Goal: Task Accomplishment & Management: Manage account settings

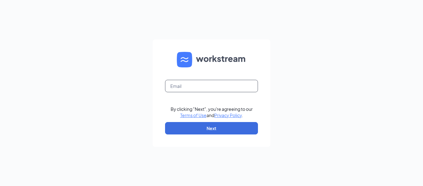
click at [215, 82] on input "text" at bounding box center [211, 86] width 93 height 12
type input "[EMAIL_ADDRESS][DOMAIN_NAME]"
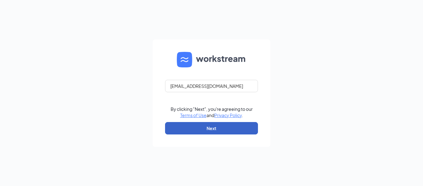
click at [211, 132] on button "Next" at bounding box center [211, 128] width 93 height 12
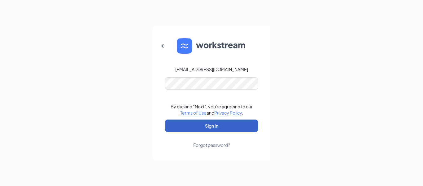
click at [216, 127] on button "Sign In" at bounding box center [211, 125] width 93 height 12
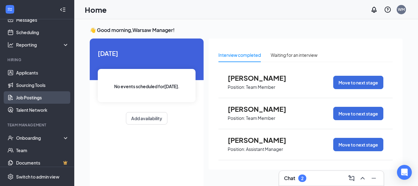
scroll to position [69, 0]
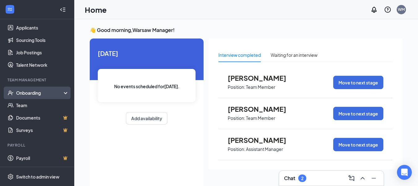
click at [46, 94] on div "Onboarding" at bounding box center [40, 93] width 48 height 6
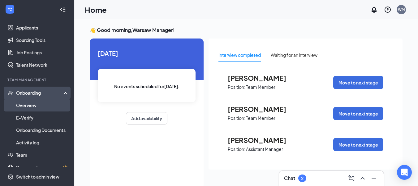
click at [46, 106] on link "Overview" at bounding box center [42, 105] width 53 height 12
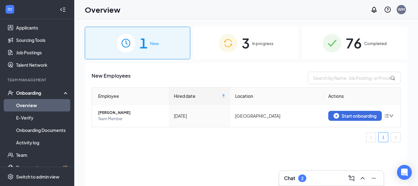
click at [218, 52] on div "3 In progress" at bounding box center [247, 43] width 106 height 33
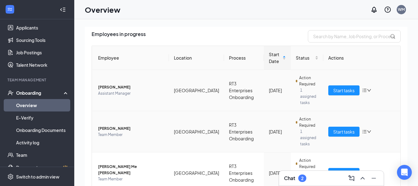
scroll to position [52, 0]
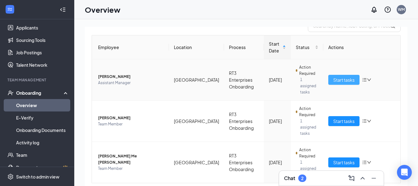
click at [334, 77] on span "Start tasks" at bounding box center [344, 79] width 21 height 7
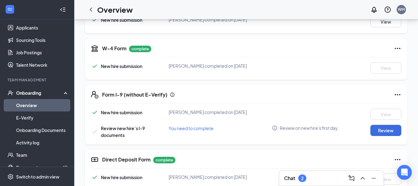
scroll to position [124, 0]
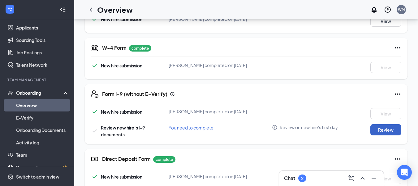
click at [390, 130] on button "Review" at bounding box center [386, 129] width 31 height 11
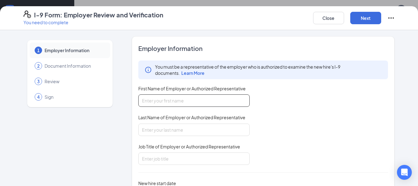
click at [157, 104] on input "First Name of Employer or Authorized Representative" at bounding box center [194, 100] width 112 height 12
type input "Crystal"
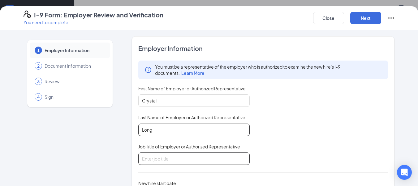
type input "Long"
click at [192, 157] on input "Job Title of Employer or Authorized Representative" at bounding box center [194, 158] width 112 height 12
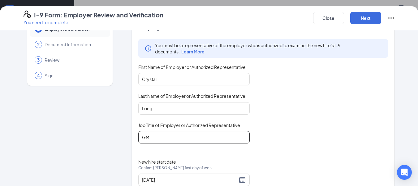
scroll to position [43, 0]
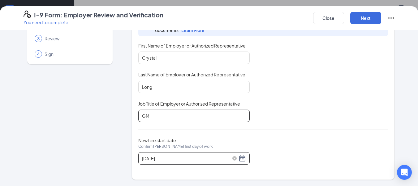
type input "GM"
click at [239, 159] on div "[DATE]" at bounding box center [194, 157] width 104 height 7
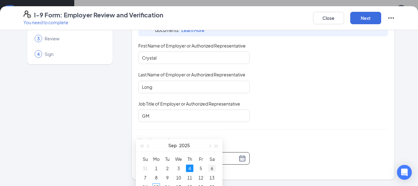
scroll to position [217, 0]
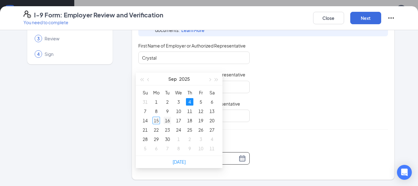
type input "[DATE]"
click at [165, 119] on div "16" at bounding box center [167, 119] width 7 height 7
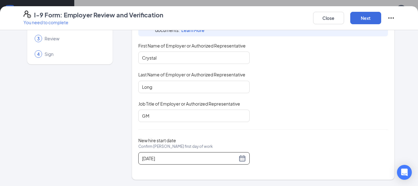
scroll to position [274, 0]
click at [359, 21] on button "Next" at bounding box center [366, 18] width 31 height 12
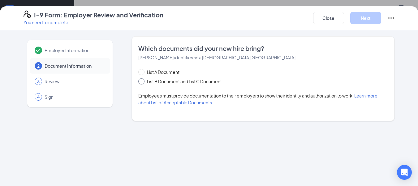
click at [142, 80] on input "List B Document and List C Document" at bounding box center [140, 80] width 4 height 4
radio input "true"
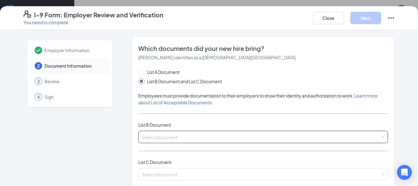
click at [151, 137] on input "search" at bounding box center [261, 135] width 238 height 9
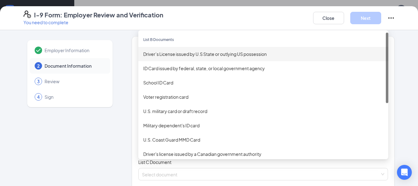
click at [162, 54] on div "Driver’s License issued by U.S State or outlying US possession" at bounding box center [263, 53] width 240 height 7
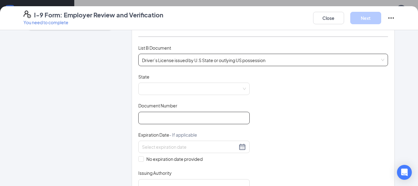
scroll to position [93, 0]
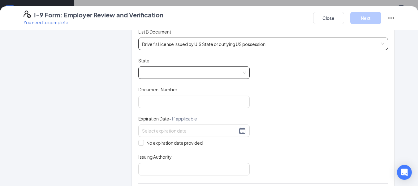
click at [162, 72] on span at bounding box center [194, 73] width 104 height 12
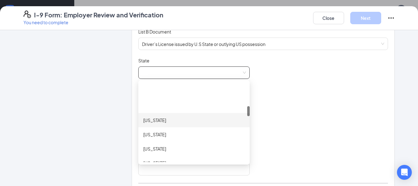
scroll to position [186, 0]
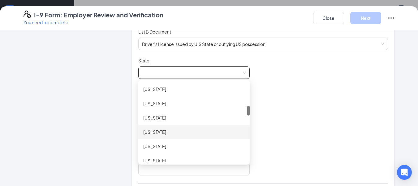
click at [164, 131] on div "[US_STATE]" at bounding box center [194, 131] width 102 height 7
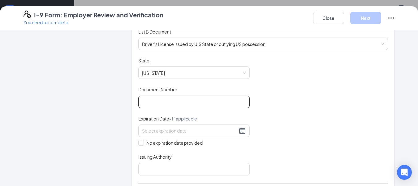
click at [162, 100] on input "Document Number" at bounding box center [194, 101] width 112 height 12
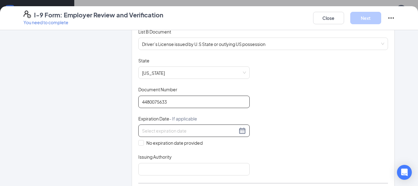
type input "4480075633"
click at [163, 127] on input at bounding box center [189, 130] width 95 height 7
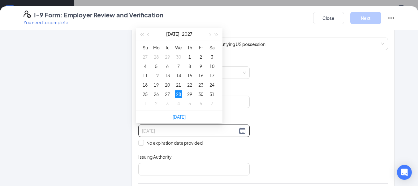
click at [179, 92] on div "28" at bounding box center [178, 93] width 7 height 7
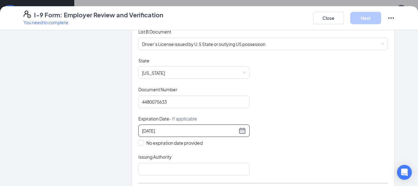
type input "[DATE]"
click at [299, 139] on div "Document Title Driver’s License issued by U.S State or outlying US possession S…" at bounding box center [263, 116] width 250 height 118
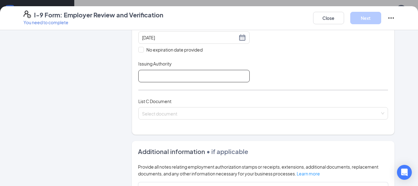
click at [160, 76] on input "Issuing Authority" at bounding box center [194, 76] width 112 height 12
type input "[US_STATE]"
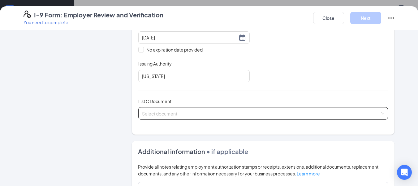
click at [189, 112] on input "search" at bounding box center [261, 111] width 238 height 9
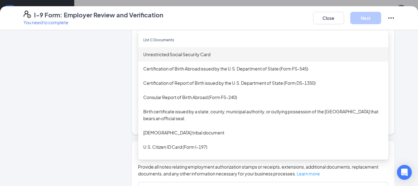
click at [184, 55] on div "Unrestricted Social Security Card" at bounding box center [263, 54] width 240 height 7
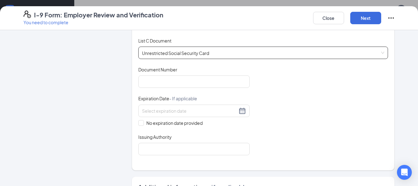
scroll to position [248, 0]
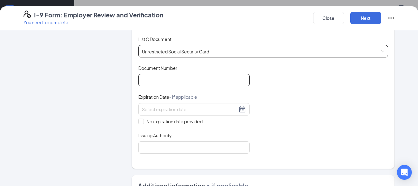
click at [187, 79] on input "Document Number" at bounding box center [194, 80] width 112 height 12
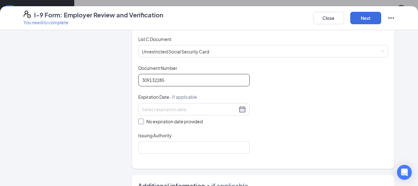
type input "309132285"
click at [138, 122] on input "No expiration date provided" at bounding box center [140, 120] width 4 height 4
checkbox input "true"
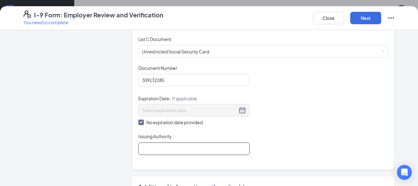
click at [147, 153] on input "Issuing Authority" at bounding box center [194, 148] width 112 height 12
type input "Social Security Administration"
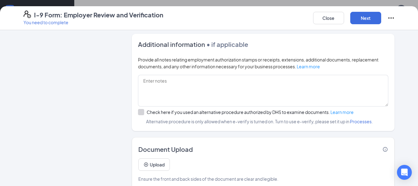
scroll to position [400, 0]
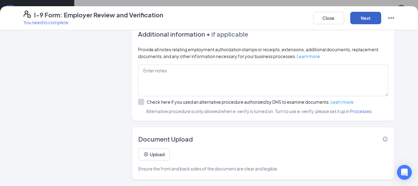
click at [370, 20] on button "Next" at bounding box center [366, 18] width 31 height 12
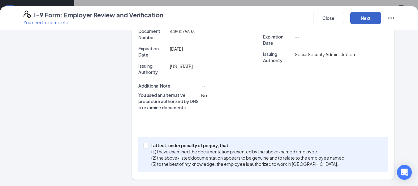
scroll to position [177, 0]
click at [145, 147] on span at bounding box center [146, 145] width 6 height 6
click at [145, 147] on input "I attest, under penalty of [PERSON_NAME], that: (1) I have examined the documen…" at bounding box center [145, 144] width 4 height 4
checkbox input "true"
click at [367, 20] on button "Next" at bounding box center [366, 18] width 31 height 12
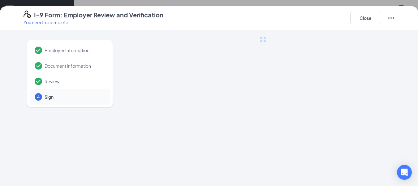
scroll to position [0, 0]
click at [362, 19] on button "Close" at bounding box center [366, 18] width 31 height 12
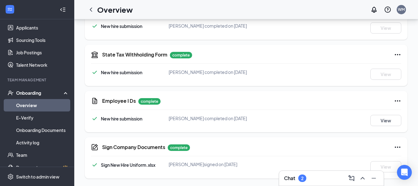
scroll to position [161, 0]
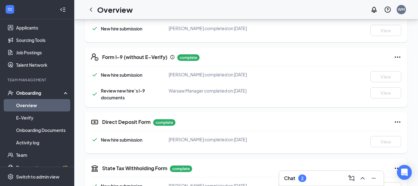
click at [303, 179] on div "2" at bounding box center [302, 177] width 2 height 5
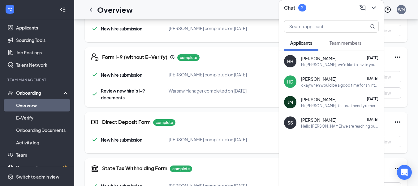
click at [344, 42] on span "Team members" at bounding box center [346, 43] width 32 height 6
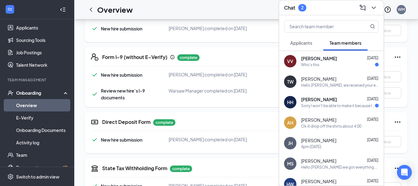
click at [339, 85] on div "Hello [PERSON_NAME], we received your emailed documents at your earliest conven…" at bounding box center [340, 84] width 78 height 5
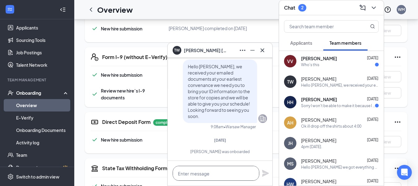
click at [225, 175] on textarea at bounding box center [216, 172] width 87 height 15
drag, startPoint x: 208, startPoint y: 173, endPoint x: 169, endPoint y: 172, distance: 38.1
click at [151, 173] on div "[PERSON_NAME] [PERSON_NAME] [PERSON_NAME] Team member Assistant Manager • Warsa…" at bounding box center [246, 78] width 344 height 440
click at [232, 175] on textarea "Wellcome!!!!!" at bounding box center [216, 172] width 87 height 15
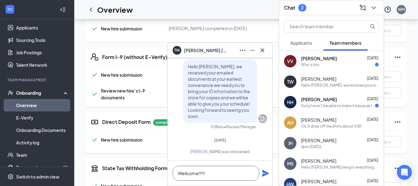
click at [188, 170] on textarea "Wellcome!!!!!" at bounding box center [216, 172] width 87 height 15
click at [188, 172] on textarea "Wellcome!!!!!" at bounding box center [216, 172] width 87 height 15
drag, startPoint x: 212, startPoint y: 174, endPoint x: 156, endPoint y: 165, distance: 56.7
click at [152, 173] on div "[PERSON_NAME] [PERSON_NAME] [PERSON_NAME] Team member Assistant Manager • Warsa…" at bounding box center [246, 78] width 344 height 440
type textarea "w"
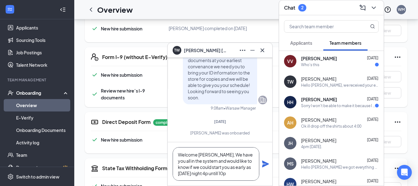
click at [205, 173] on textarea "Welcome [PERSON_NAME], We have you all in the system and would like to know if …" at bounding box center [216, 163] width 87 height 33
click at [219, 176] on textarea "Welcome [PERSON_NAME], We have you all in the system and would like to know if …" at bounding box center [216, 163] width 87 height 33
drag, startPoint x: 216, startPoint y: 173, endPoint x: 193, endPoint y: 175, distance: 23.7
click at [190, 174] on textarea "Welcome [PERSON_NAME], We have you all in the system and would like to know if …" at bounding box center [216, 163] width 87 height 33
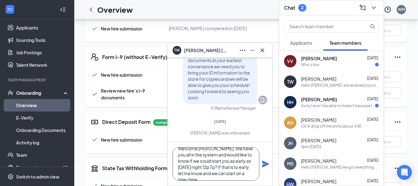
type textarea "Welcome [PERSON_NAME], We have you all in the system and would like to know if …"
click at [331, 60] on div "[PERSON_NAME] [DATE]" at bounding box center [340, 58] width 78 height 6
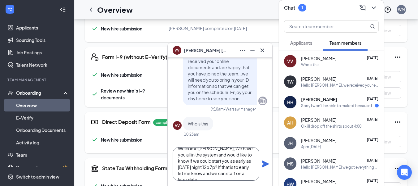
scroll to position [0, 0]
drag, startPoint x: 257, startPoint y: 174, endPoint x: 134, endPoint y: 114, distance: 137.3
click at [143, 126] on div "VV [PERSON_NAME] VV [PERSON_NAME] Team member Team Member • Warsaw [DATE] [PERS…" at bounding box center [246, 78] width 344 height 440
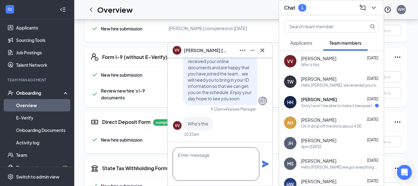
scroll to position [0, 0]
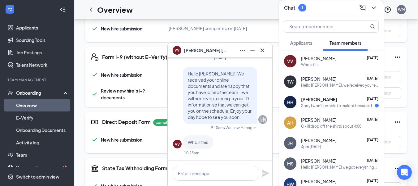
click at [313, 83] on div "Hello [PERSON_NAME], we received your emailed documents at your earliest conven…" at bounding box center [340, 84] width 78 height 5
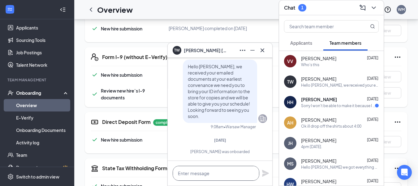
paste textarea "Welcome [PERSON_NAME], We have you all in the system and would like to know if …"
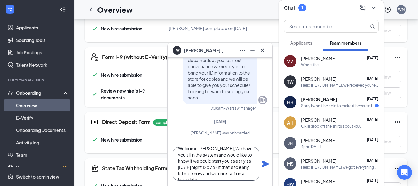
type textarea "Welcome [PERSON_NAME], We have you all in the system and would like to know if …"
click at [265, 163] on icon "Plane" at bounding box center [265, 163] width 7 height 7
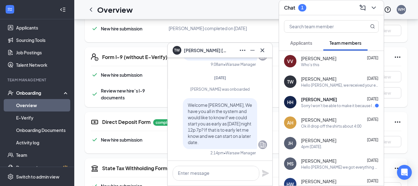
scroll to position [0, 0]
click at [311, 105] on div "Sorry I won't be able to make it because I got a different job offer that's bet…" at bounding box center [338, 105] width 74 height 5
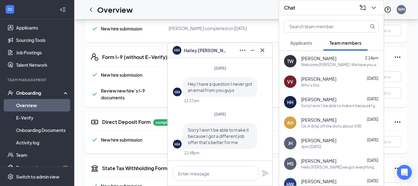
scroll to position [192, 0]
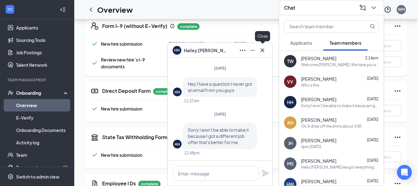
click at [264, 50] on icon "Cross" at bounding box center [262, 49] width 7 height 7
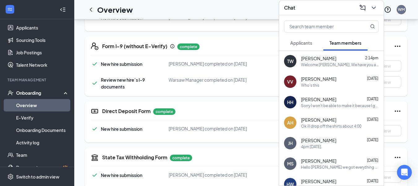
scroll to position [161, 0]
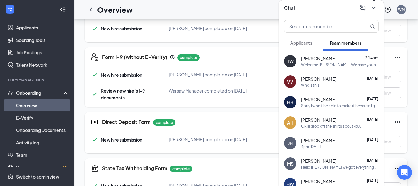
click at [372, 8] on icon "ChevronDown" at bounding box center [373, 7] width 7 height 7
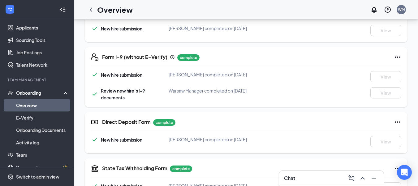
click at [37, 91] on div "Onboarding" at bounding box center [40, 93] width 48 height 6
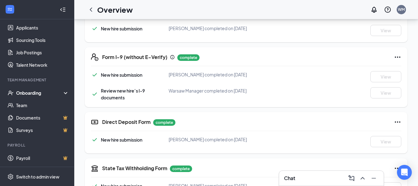
click at [37, 91] on div "Onboarding" at bounding box center [40, 93] width 48 height 6
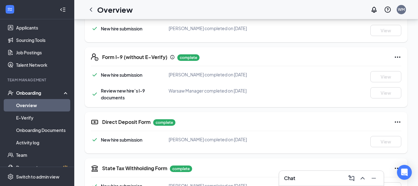
click at [43, 103] on link "Overview" at bounding box center [42, 105] width 53 height 12
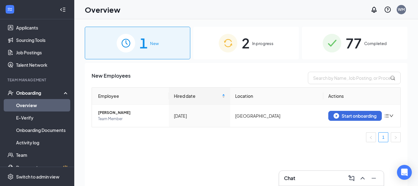
click at [212, 46] on div "2 In progress" at bounding box center [247, 43] width 106 height 33
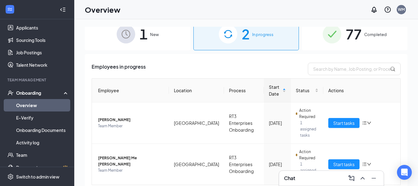
scroll to position [17, 0]
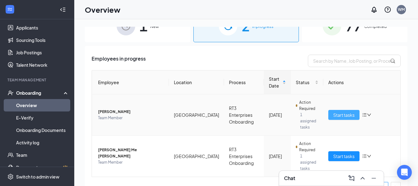
click at [338, 113] on span "Start tasks" at bounding box center [344, 114] width 21 height 7
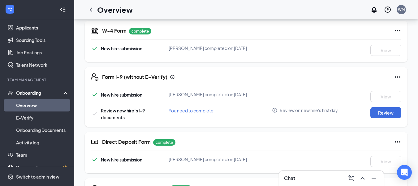
scroll to position [155, 0]
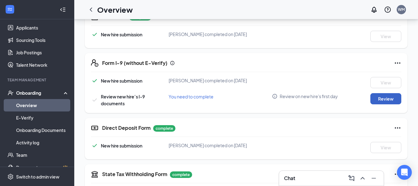
click at [379, 101] on button "Review" at bounding box center [386, 98] width 31 height 11
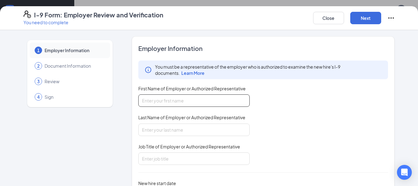
click at [240, 102] on input "First Name of Employer or Authorized Representative" at bounding box center [194, 100] width 112 height 12
type input "Crystal"
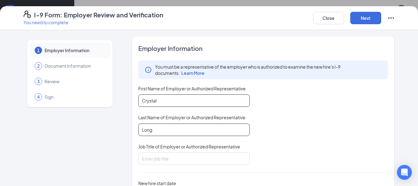
type input "Long"
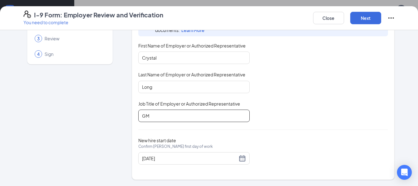
scroll to position [186, 0]
type input "GM"
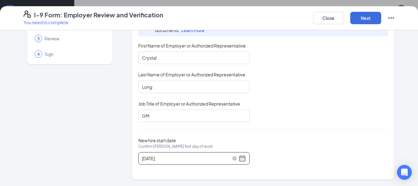
click at [241, 159] on div "[DATE]" at bounding box center [194, 157] width 104 height 7
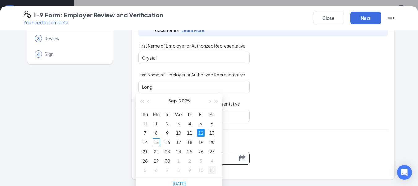
scroll to position [274, 0]
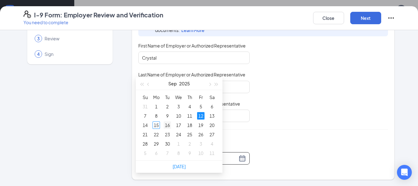
type input "[DATE]"
click at [168, 125] on div "16" at bounding box center [167, 124] width 7 height 7
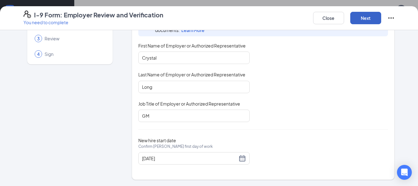
click at [366, 17] on button "Next" at bounding box center [366, 18] width 31 height 12
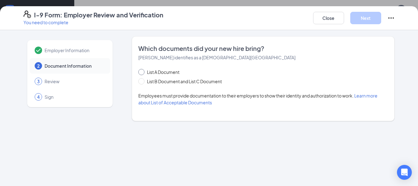
click at [142, 72] on input "List A Document" at bounding box center [140, 71] width 4 height 4
radio input "true"
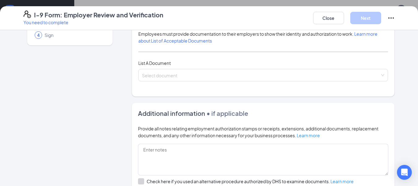
scroll to position [62, 0]
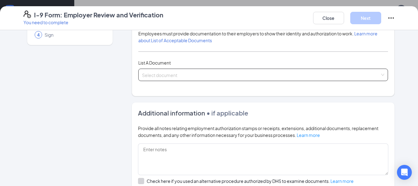
click at [155, 73] on input "search" at bounding box center [261, 73] width 238 height 9
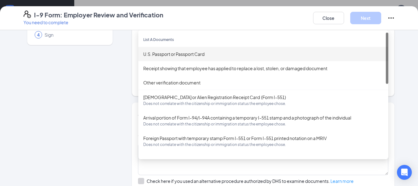
click at [162, 54] on div "U.S. Passport or Passport Card" at bounding box center [263, 53] width 240 height 7
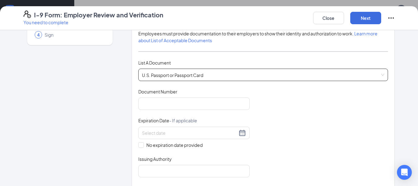
click at [175, 72] on div "U.S. Passport or Passport Card U.S. Passport or Passport Card U.S. Passport or …" at bounding box center [263, 74] width 250 height 12
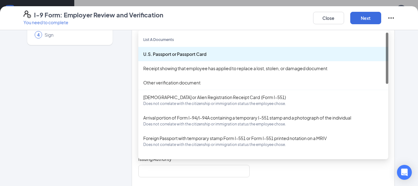
scroll to position [31, 0]
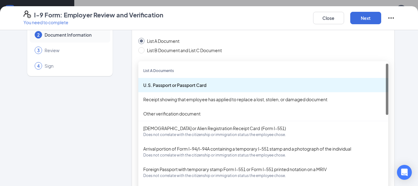
click at [189, 46] on div "List A Document List B Document and List C Document" at bounding box center [186, 45] width 96 height 16
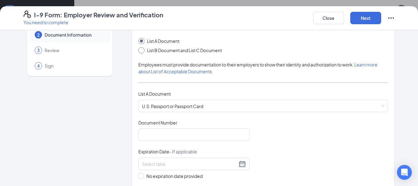
click at [139, 49] on input "List B Document and List C Document" at bounding box center [140, 49] width 4 height 4
radio input "true"
radio input "false"
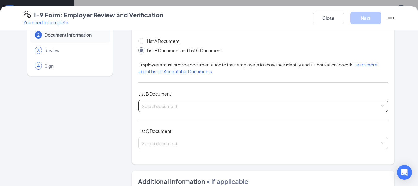
click at [156, 103] on input "search" at bounding box center [261, 104] width 238 height 9
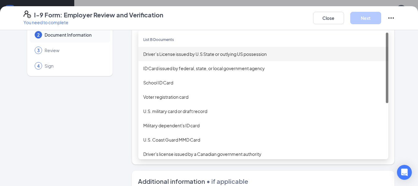
click at [165, 54] on div "Driver’s License issued by U.S State or outlying US possession" at bounding box center [263, 53] width 240 height 7
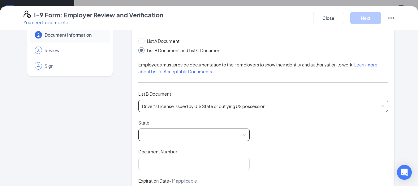
click at [164, 133] on span at bounding box center [194, 135] width 104 height 12
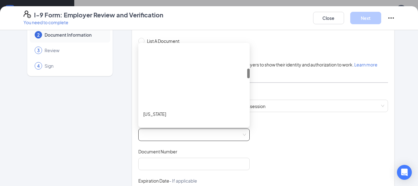
scroll to position [186, 0]
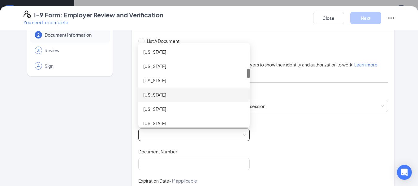
click at [159, 95] on div "[US_STATE]" at bounding box center [194, 94] width 102 height 7
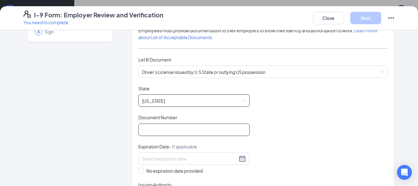
scroll to position [93, 0]
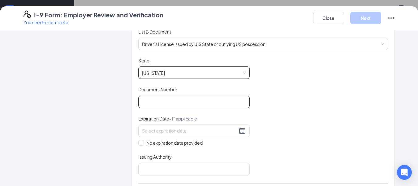
click at [150, 101] on input "Document Number" at bounding box center [194, 101] width 112 height 12
click at [157, 71] on span "[US_STATE]" at bounding box center [194, 73] width 104 height 12
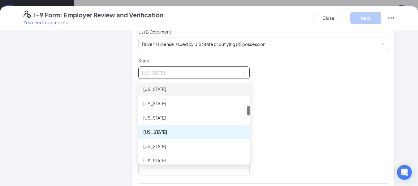
click at [168, 70] on span "[US_STATE]" at bounding box center [194, 73] width 104 height 12
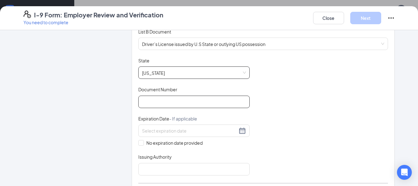
click at [162, 95] on input "Document Number" at bounding box center [194, 101] width 112 height 12
type input "n"
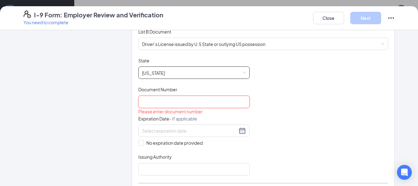
click at [161, 75] on span "[US_STATE]" at bounding box center [194, 73] width 104 height 12
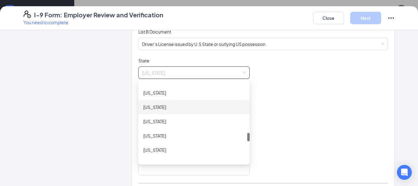
scroll to position [465, 0]
click at [148, 111] on div "[US_STATE]" at bounding box center [194, 109] width 102 height 7
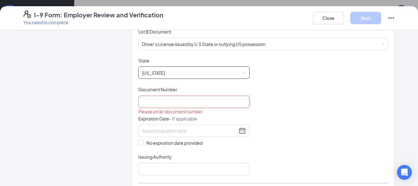
scroll to position [62, 0]
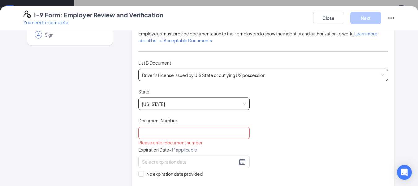
click at [177, 77] on div "Driver’s License issued by U.S State or outlying [DEMOGRAPHIC_DATA] possession …" at bounding box center [263, 74] width 250 height 12
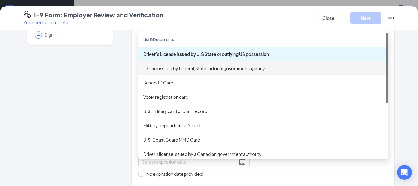
click at [173, 70] on div "ID Card issued by federal, state, or local government agency" at bounding box center [263, 68] width 240 height 7
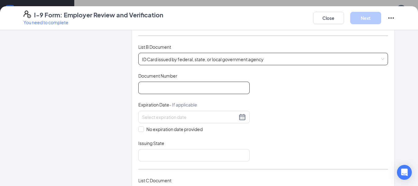
scroll to position [93, 0]
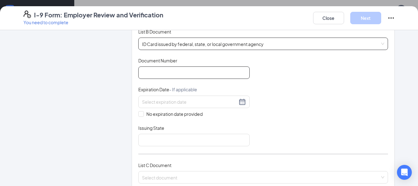
click at [170, 73] on input "Document Number" at bounding box center [194, 72] width 112 height 12
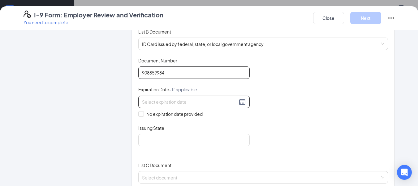
type input "908859984"
click at [186, 99] on input at bounding box center [189, 101] width 95 height 7
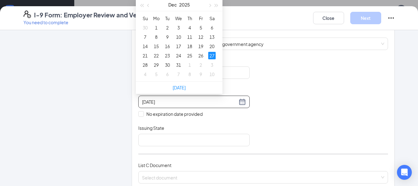
type input "[DATE]"
click at [285, 93] on div "Document Title ID Card issued by federal, state, or local government agency Doc…" at bounding box center [263, 101] width 250 height 89
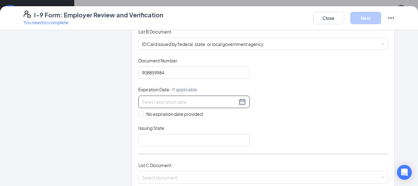
click at [174, 96] on div at bounding box center [194, 101] width 112 height 12
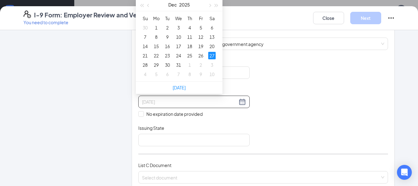
click at [211, 54] on div "27" at bounding box center [211, 55] width 7 height 7
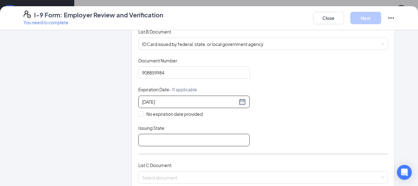
type input "[DATE]"
click at [198, 141] on input "Issuing State" at bounding box center [194, 139] width 112 height 12
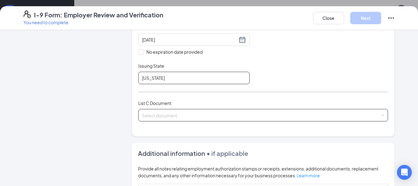
type input "[US_STATE]"
click at [178, 115] on input "search" at bounding box center [261, 113] width 238 height 9
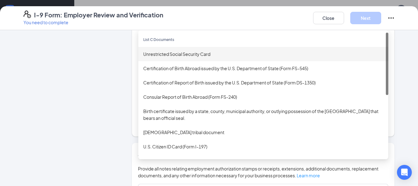
click at [184, 54] on div "Unrestricted Social Security Card" at bounding box center [263, 53] width 240 height 7
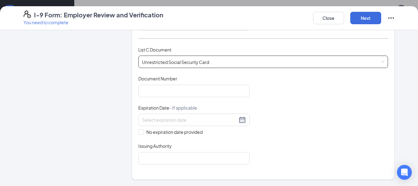
scroll to position [217, 0]
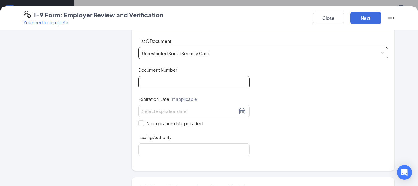
click at [174, 81] on input "Document Number" at bounding box center [194, 82] width 112 height 12
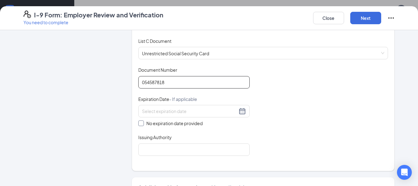
type input "054587818"
click at [138, 123] on input "No expiration date provided" at bounding box center [140, 122] width 4 height 4
checkbox input "true"
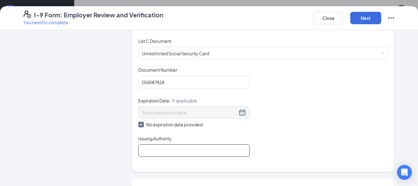
click at [146, 151] on input "Issuing Authority" at bounding box center [194, 150] width 112 height 12
type input "Social Security Administration"
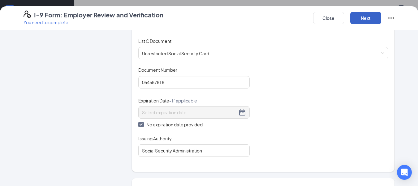
click at [364, 18] on button "Next" at bounding box center [366, 18] width 31 height 12
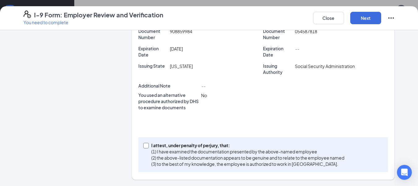
click at [143, 145] on input "I attest, under penalty of [PERSON_NAME], that: (1) I have examined the documen…" at bounding box center [145, 144] width 4 height 4
checkbox input "true"
click at [366, 16] on button "Next" at bounding box center [366, 18] width 31 height 12
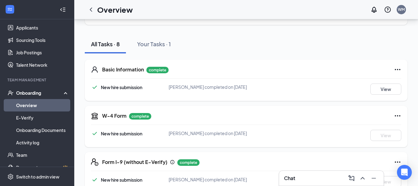
scroll to position [0, 0]
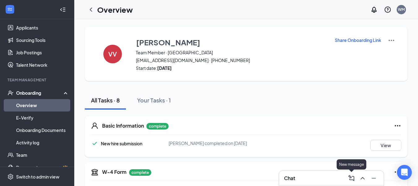
click at [348, 178] on icon "ComposeMessage" at bounding box center [351, 177] width 7 height 7
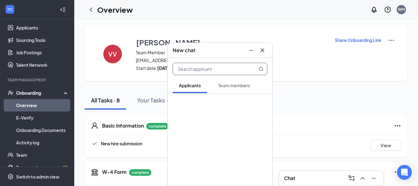
click at [241, 84] on span "Team members" at bounding box center [234, 85] width 32 height 6
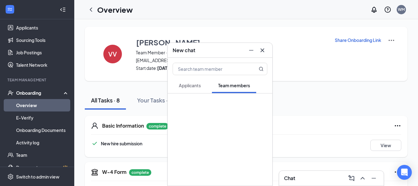
click at [234, 88] on span "Team members" at bounding box center [234, 85] width 32 height 6
click at [262, 50] on icon "Cross" at bounding box center [263, 50] width 4 height 4
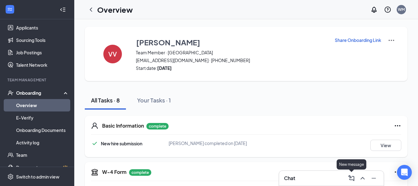
click at [352, 177] on icon "ComposeMessage" at bounding box center [352, 178] width 6 height 6
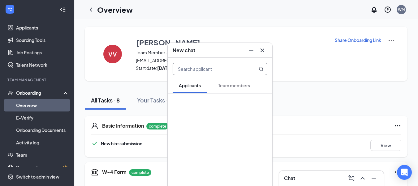
click at [260, 50] on icon "Cross" at bounding box center [262, 49] width 7 height 7
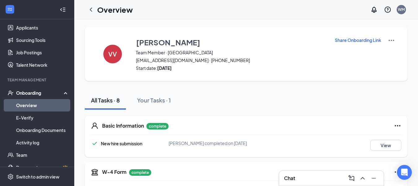
click at [292, 177] on h3 "Chat" at bounding box center [289, 177] width 11 height 7
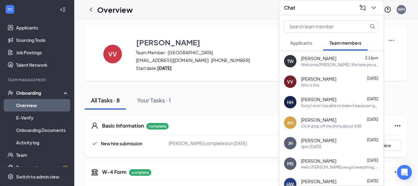
click at [329, 64] on div "Welcome [PERSON_NAME], We have you all in the system and would like to know if …" at bounding box center [340, 64] width 78 height 5
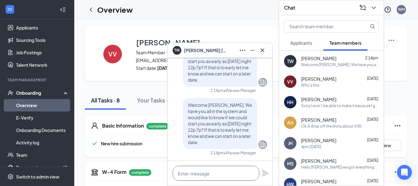
click at [228, 170] on textarea at bounding box center [216, 172] width 87 height 15
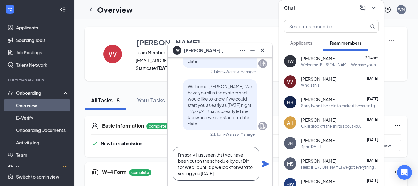
type textarea "I'm sorry I just seen that you have been put on the schedule by our DM for Wed …"
click at [264, 165] on icon "Plane" at bounding box center [265, 163] width 7 height 7
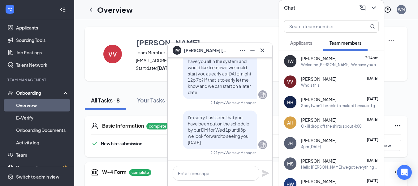
scroll to position [0, 0]
click at [307, 80] on span "[PERSON_NAME]" at bounding box center [318, 79] width 35 height 6
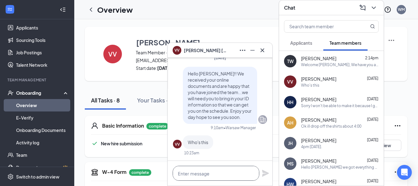
click at [237, 175] on textarea at bounding box center [216, 172] width 87 height 15
click at [262, 52] on icon "Cross" at bounding box center [262, 49] width 7 height 7
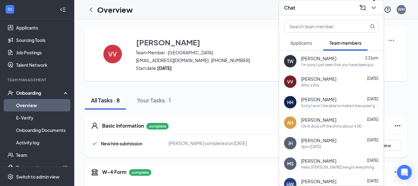
click at [374, 7] on icon "ChevronDown" at bounding box center [373, 7] width 7 height 7
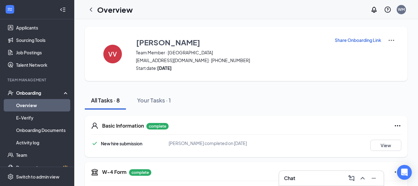
click at [39, 90] on div "Onboarding" at bounding box center [40, 93] width 48 height 6
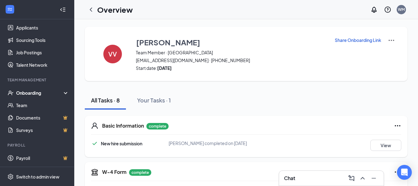
click at [40, 94] on div "Onboarding" at bounding box center [40, 93] width 48 height 6
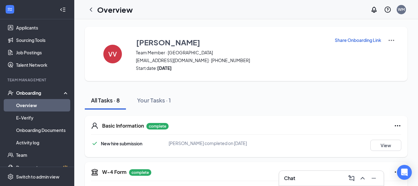
click at [43, 106] on link "Overview" at bounding box center [42, 105] width 53 height 12
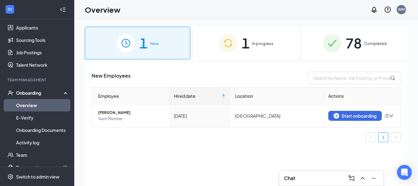
click at [217, 52] on div "1 In progress" at bounding box center [247, 43] width 106 height 33
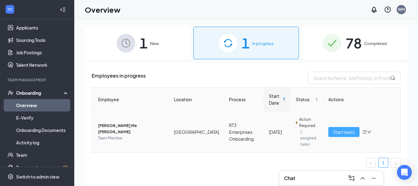
click at [342, 131] on span "Start tasks" at bounding box center [344, 131] width 21 height 7
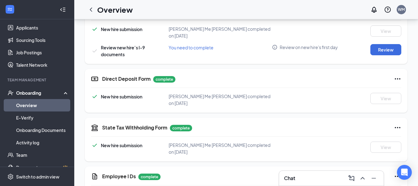
scroll to position [217, 0]
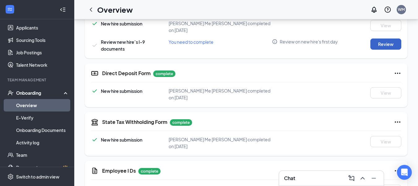
click at [400, 39] on button "Review" at bounding box center [386, 43] width 31 height 11
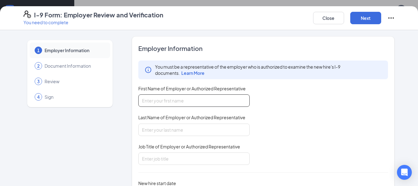
click at [205, 98] on input "First Name of Employer or Authorized Representative" at bounding box center [194, 100] width 112 height 12
type input "Crystal"
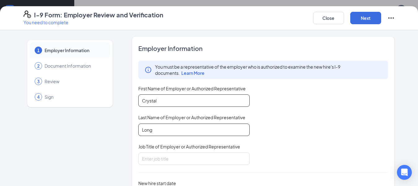
type input "Long"
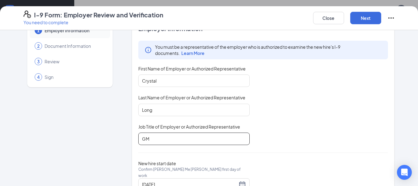
scroll to position [43, 0]
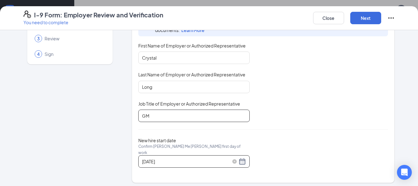
type input "GM"
click at [242, 160] on div "[DATE]" at bounding box center [194, 160] width 104 height 7
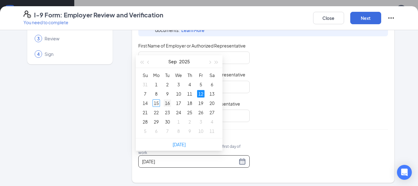
type input "[DATE]"
click at [166, 102] on div "16" at bounding box center [167, 102] width 7 height 7
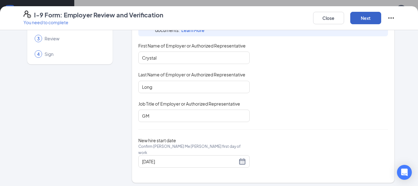
click at [370, 20] on button "Next" at bounding box center [366, 18] width 31 height 12
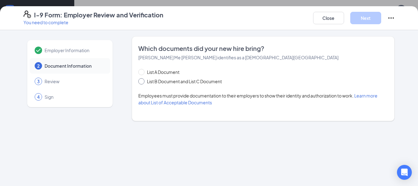
click at [140, 81] on input "List B Document and List C Document" at bounding box center [140, 80] width 4 height 4
radio input "true"
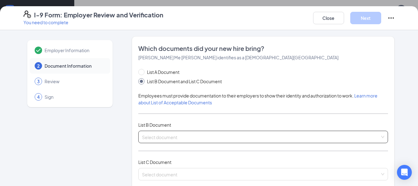
click at [163, 136] on input "search" at bounding box center [261, 135] width 238 height 9
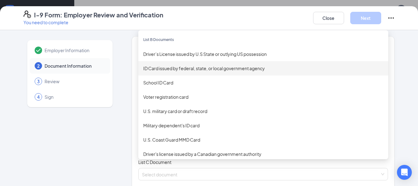
click at [183, 69] on div "ID Card issued by federal, state, or local government agency" at bounding box center [263, 68] width 240 height 7
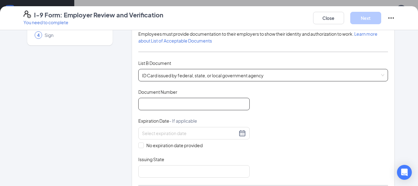
scroll to position [62, 0]
click at [172, 102] on input "Document Number" at bounding box center [194, 103] width 112 height 12
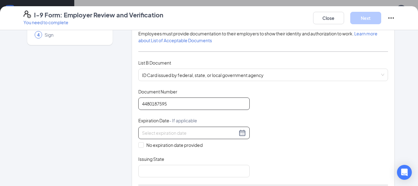
type input "4480187595"
click at [222, 133] on input at bounding box center [189, 132] width 95 height 7
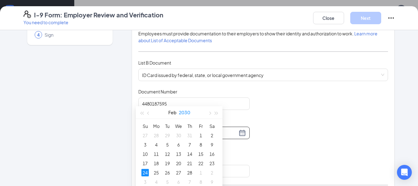
scroll to position [274, 0]
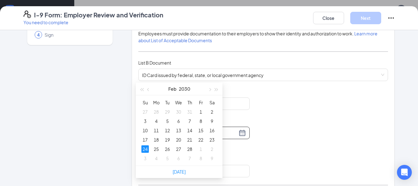
click at [144, 147] on div "24" at bounding box center [145, 148] width 7 height 7
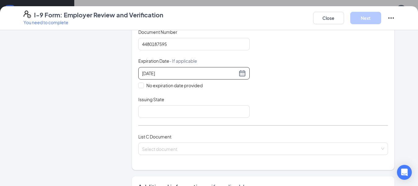
scroll to position [124, 0]
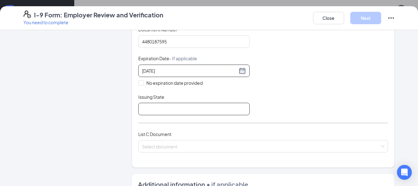
type input "[DATE]"
click at [160, 110] on input "Issuing State" at bounding box center [194, 109] width 112 height 12
type input "[US_STATE]"
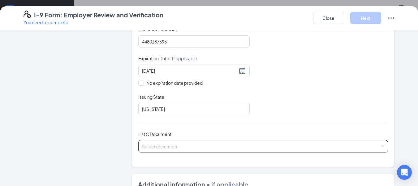
click at [169, 145] on input "search" at bounding box center [261, 144] width 238 height 9
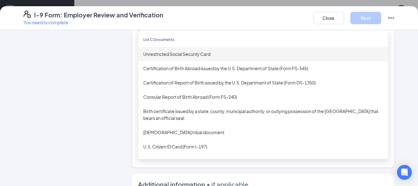
click at [197, 51] on div "Unrestricted Social Security Card" at bounding box center [263, 53] width 240 height 7
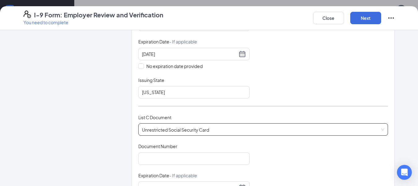
scroll to position [155, 0]
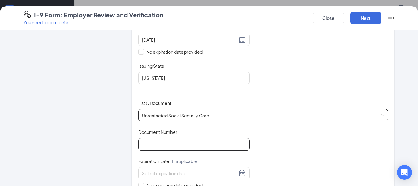
click at [176, 143] on input "Document Number" at bounding box center [194, 144] width 112 height 12
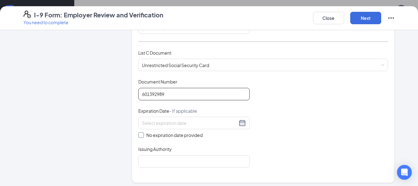
scroll to position [217, 0]
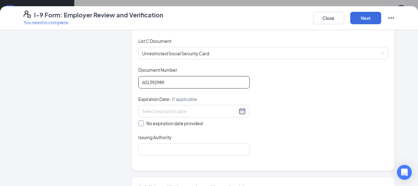
type input "601392989"
click at [139, 124] on input "No expiration date provided" at bounding box center [140, 122] width 4 height 4
checkbox input "true"
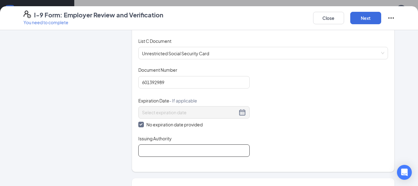
click at [144, 151] on input "Issuing Authority" at bounding box center [194, 150] width 112 height 12
type input "Social Security Administration"
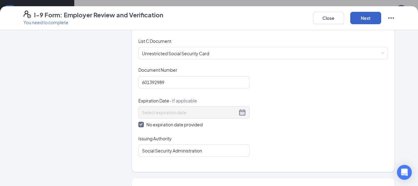
click at [359, 14] on button "Next" at bounding box center [366, 18] width 31 height 12
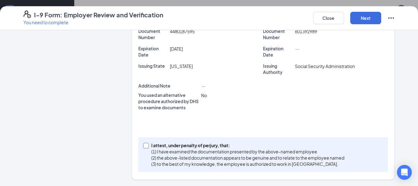
click at [146, 145] on span at bounding box center [146, 145] width 6 height 6
click at [146, 145] on input "I attest, under penalty of [PERSON_NAME], that: (1) I have examined the documen…" at bounding box center [145, 144] width 4 height 4
checkbox input "true"
click at [371, 21] on button "Next" at bounding box center [366, 18] width 31 height 12
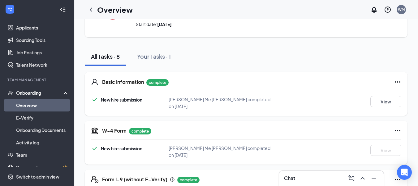
scroll to position [0, 0]
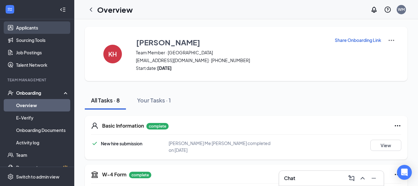
click at [29, 29] on link "Applicants" at bounding box center [42, 27] width 53 height 12
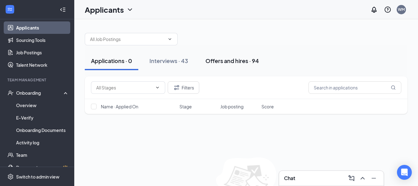
click at [237, 62] on div "Offers and hires · 94" at bounding box center [233, 61] width 54 height 8
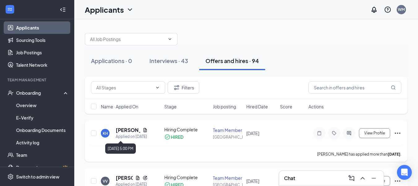
click at [129, 133] on h5 "[PERSON_NAME]" at bounding box center [128, 129] width 24 height 7
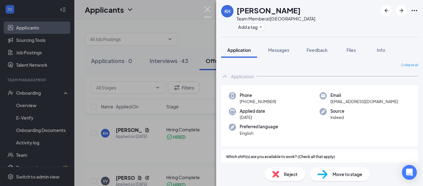
click at [205, 8] on img at bounding box center [208, 12] width 8 height 12
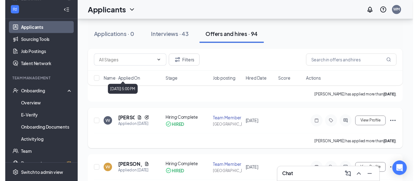
scroll to position [62, 0]
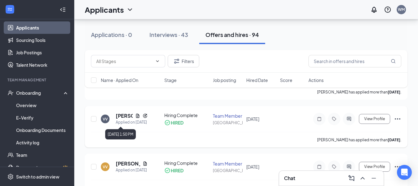
click at [129, 120] on div "Applied on [DATE]" at bounding box center [132, 122] width 32 height 6
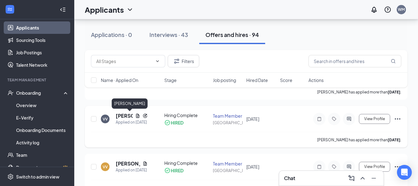
click at [121, 115] on h5 "[PERSON_NAME]" at bounding box center [124, 115] width 17 height 7
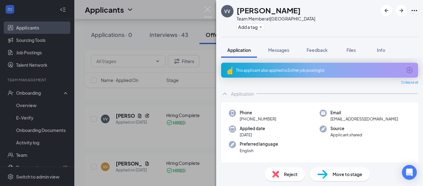
drag, startPoint x: 241, startPoint y: 119, endPoint x: 281, endPoint y: 117, distance: 39.7
click at [281, 117] on div "Phone [PHONE_NUMBER]" at bounding box center [274, 115] width 91 height 13
copy span "[PHONE_NUMBER]"
click at [206, 10] on img at bounding box center [208, 12] width 8 height 12
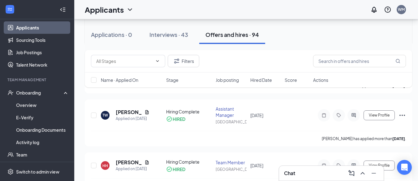
scroll to position [217, 0]
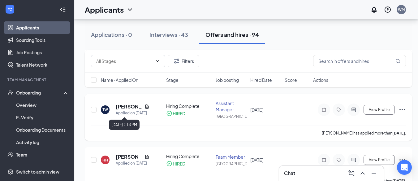
click at [134, 111] on div "Applied on [DATE]" at bounding box center [133, 113] width 34 height 6
click at [123, 111] on div "Applied on [DATE]" at bounding box center [133, 113] width 34 height 6
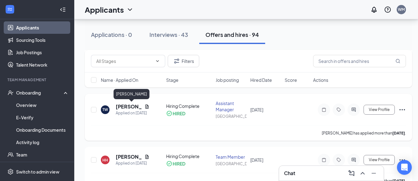
click at [125, 107] on h5 "[PERSON_NAME]" at bounding box center [129, 106] width 26 height 7
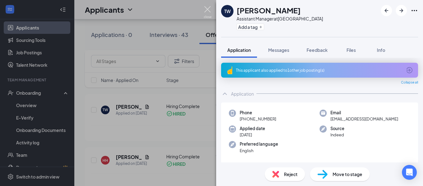
click at [209, 10] on img at bounding box center [208, 12] width 8 height 12
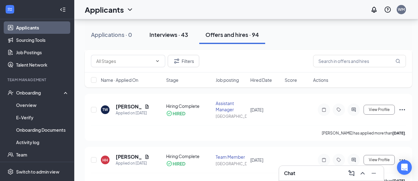
click at [168, 32] on div "Interviews · 43" at bounding box center [169, 35] width 39 height 8
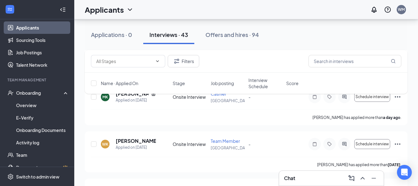
scroll to position [124, 0]
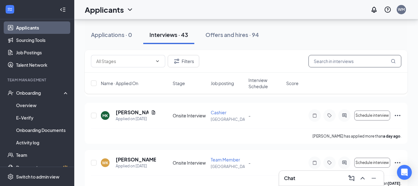
click at [343, 62] on input "text" at bounding box center [355, 61] width 93 height 12
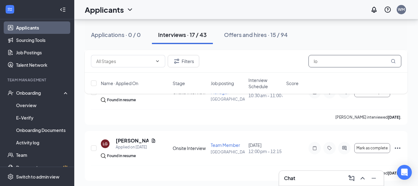
scroll to position [93, 0]
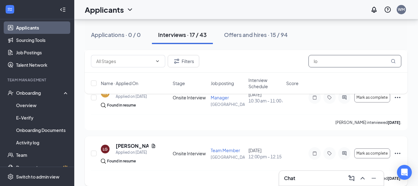
type input "lo"
click at [400, 153] on icon "Ellipses" at bounding box center [398, 152] width 6 height 1
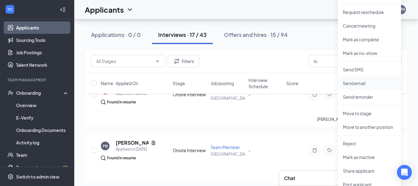
scroll to position [279, 0]
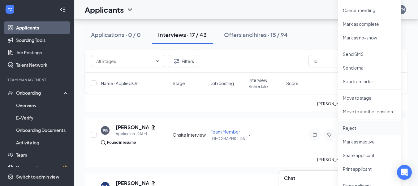
click at [368, 130] on p "Reject" at bounding box center [369, 128] width 53 height 6
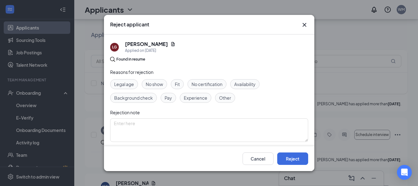
click at [226, 98] on span "Other" at bounding box center [225, 97] width 12 height 7
click at [227, 98] on span "Other" at bounding box center [225, 97] width 12 height 7
click at [177, 83] on span "Fit" at bounding box center [177, 84] width 5 height 7
click at [221, 101] on div "Other" at bounding box center [225, 98] width 20 height 10
click at [300, 159] on button "Reject" at bounding box center [293, 158] width 31 height 12
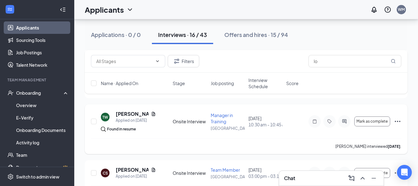
scroll to position [496, 0]
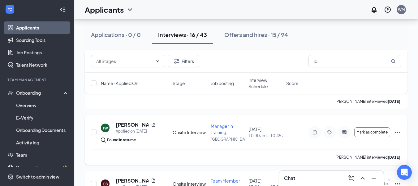
click at [397, 132] on icon "Ellipses" at bounding box center [397, 131] width 7 height 7
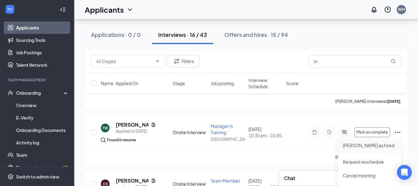
click at [360, 146] on p "[PERSON_NAME] as hired" at bounding box center [369, 145] width 53 height 6
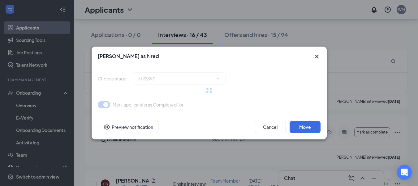
type input "Hiring Complete (final stage)"
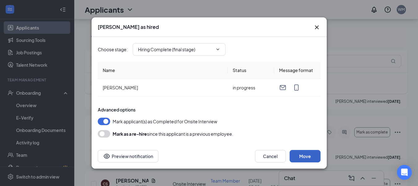
click at [310, 153] on button "Move" at bounding box center [305, 156] width 31 height 12
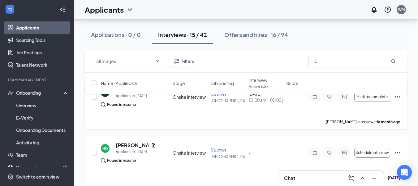
scroll to position [758, 0]
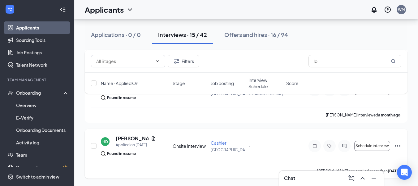
click at [396, 144] on icon "Ellipses" at bounding box center [397, 145] width 7 height 7
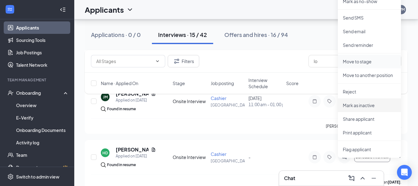
scroll to position [727, 0]
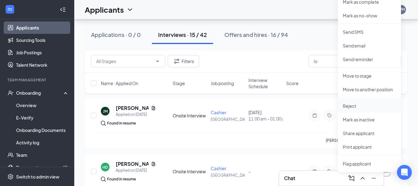
click at [373, 100] on li "Reject" at bounding box center [369, 106] width 63 height 14
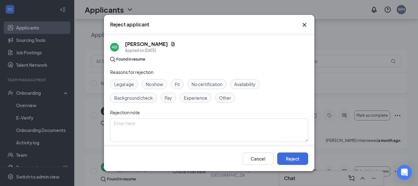
click at [223, 99] on span "Other" at bounding box center [225, 97] width 12 height 7
click at [208, 130] on textarea at bounding box center [209, 130] width 198 height 24
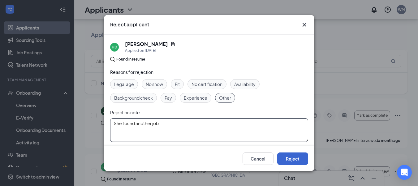
type textarea "She found another job"
click at [289, 155] on button "Reject" at bounding box center [293, 158] width 31 height 12
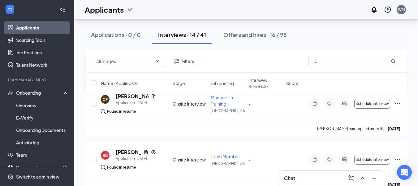
scroll to position [82, 0]
